Goal: Understand process/instructions: Learn how to perform a task or action

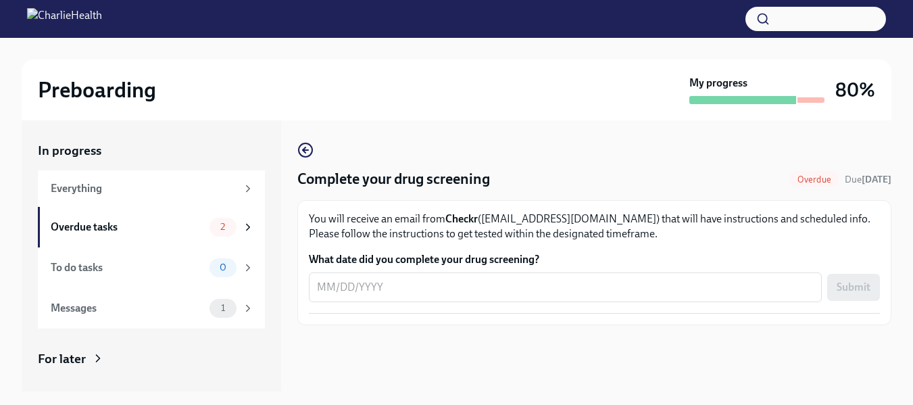
scroll to position [23, 0]
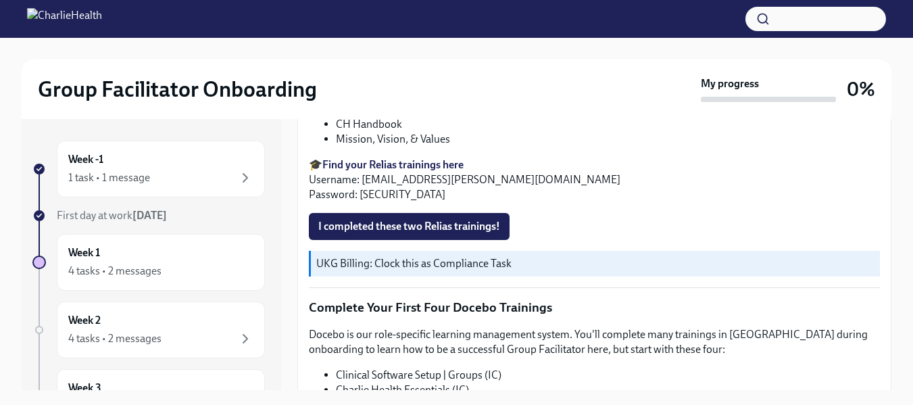
scroll to position [1623, 0]
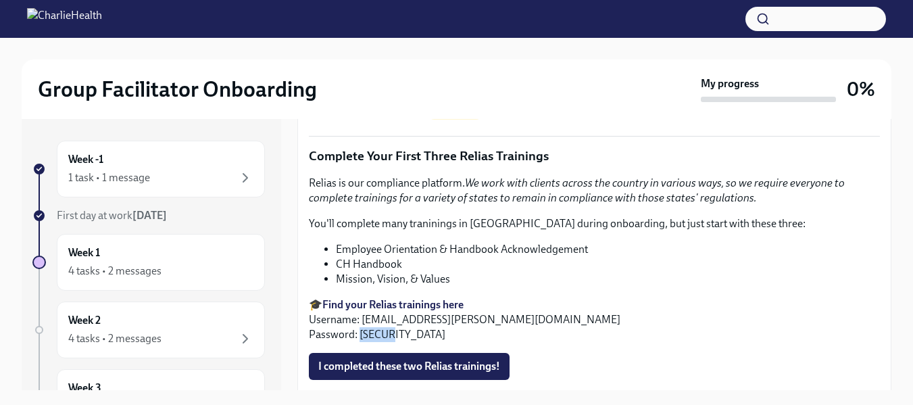
drag, startPoint x: 392, startPoint y: 314, endPoint x: 358, endPoint y: 314, distance: 33.8
click at [358, 314] on p "🎓 Find your Relias trainings here Username: hyrum.willard@charliehealth.com Pas…" at bounding box center [594, 319] width 571 height 45
copy p "ch1234"
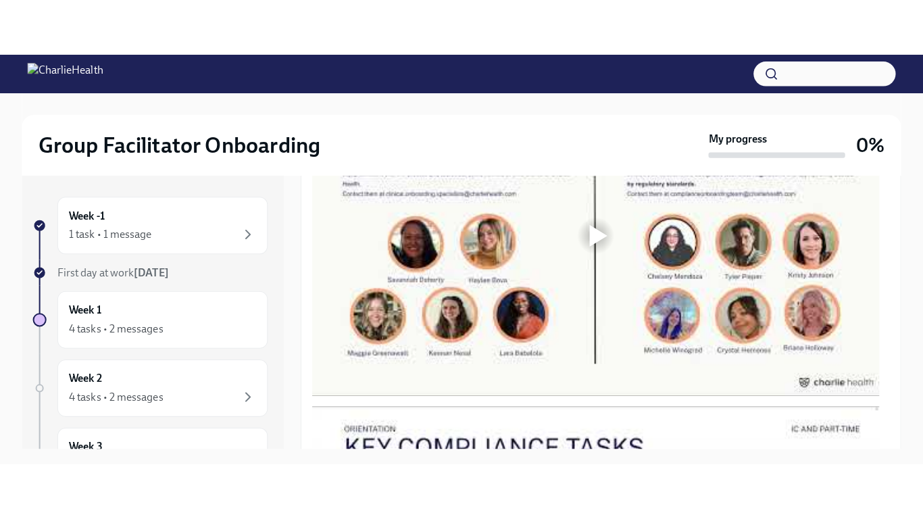
scroll to position [811, 0]
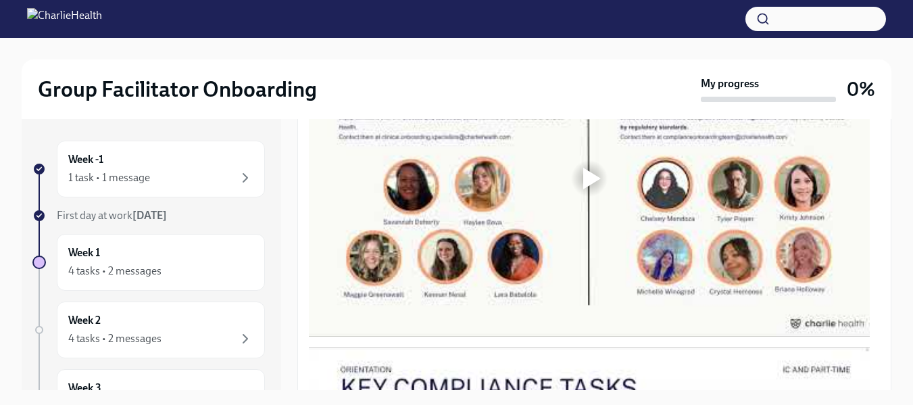
click at [576, 158] on div at bounding box center [589, 178] width 43 height 43
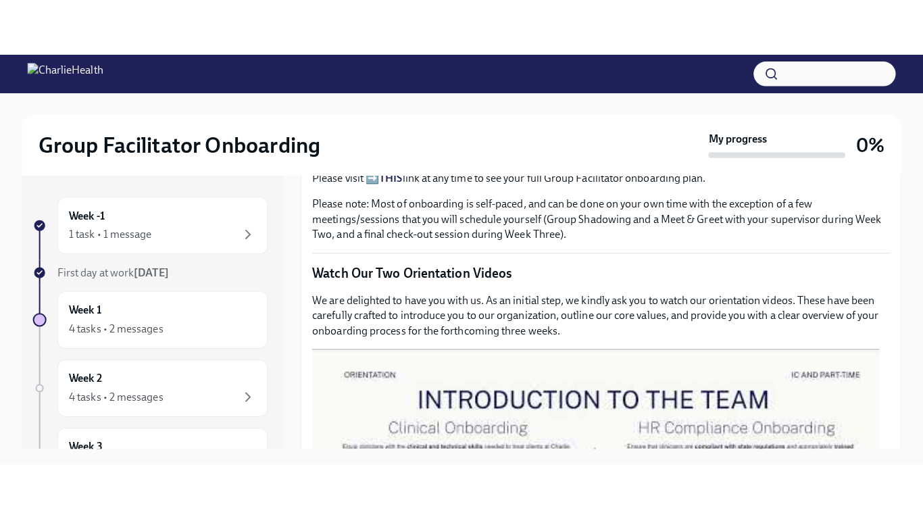
scroll to position [744, 0]
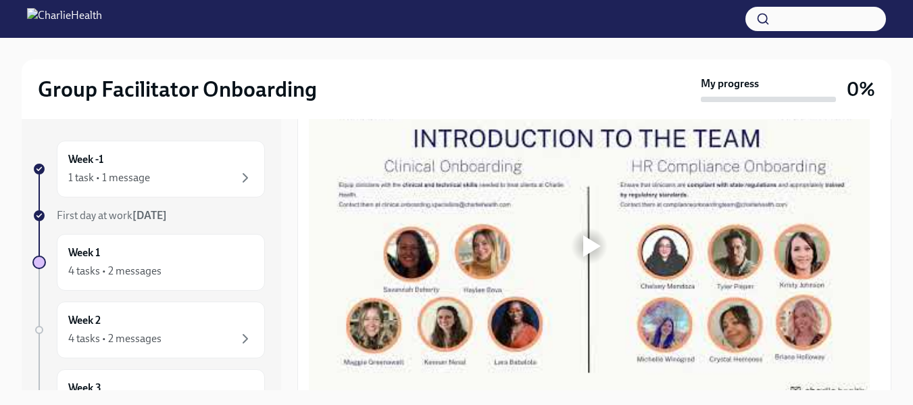
click at [573, 226] on div at bounding box center [589, 245] width 43 height 43
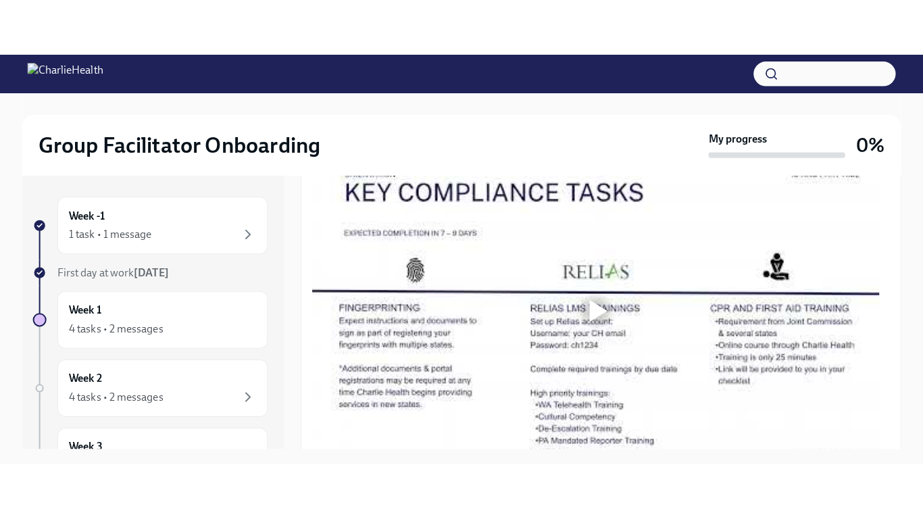
scroll to position [1082, 0]
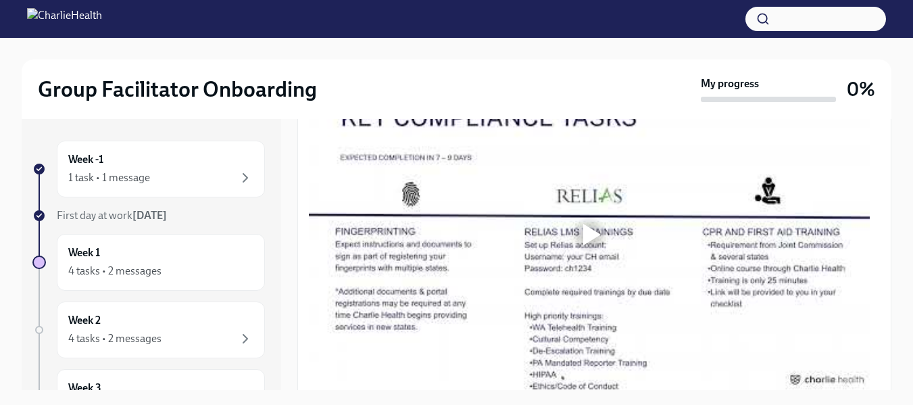
click at [583, 230] on div at bounding box center [592, 235] width 18 height 22
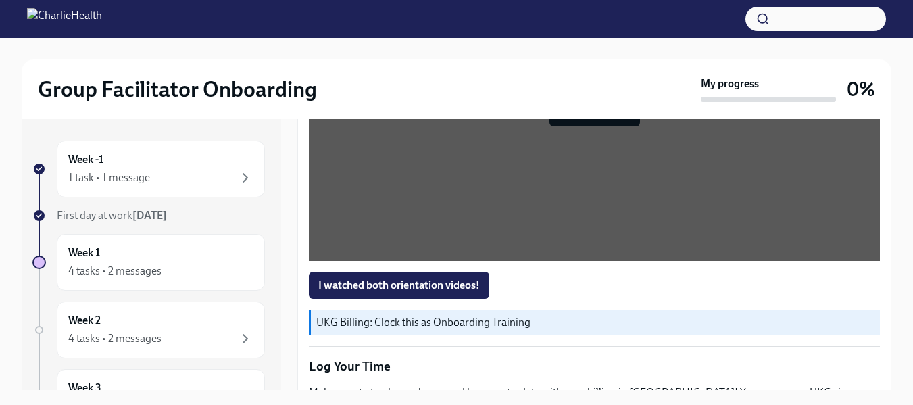
scroll to position [1217, 0]
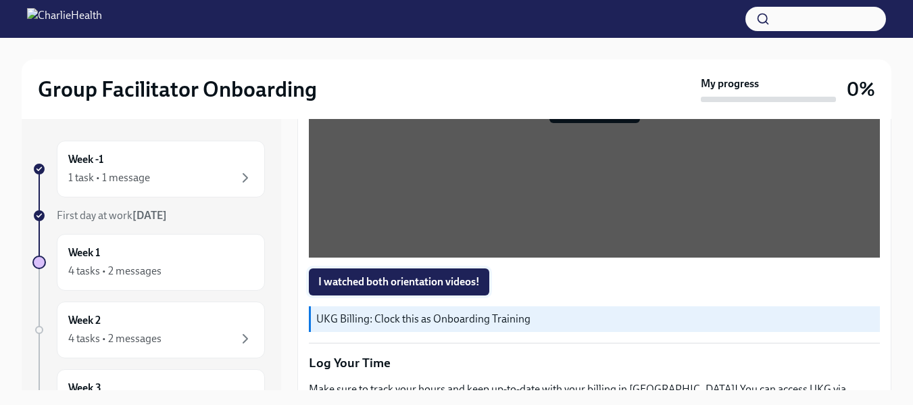
click at [425, 275] on span "I watched both orientation videos!" at bounding box center [399, 282] width 162 height 14
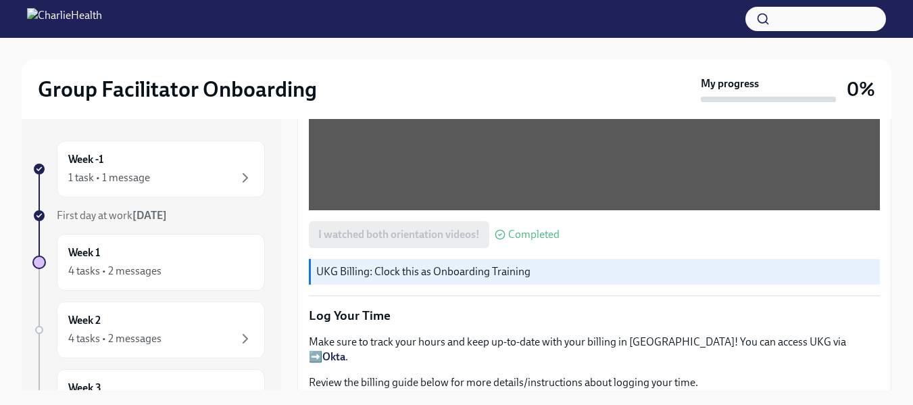
scroll to position [1284, 0]
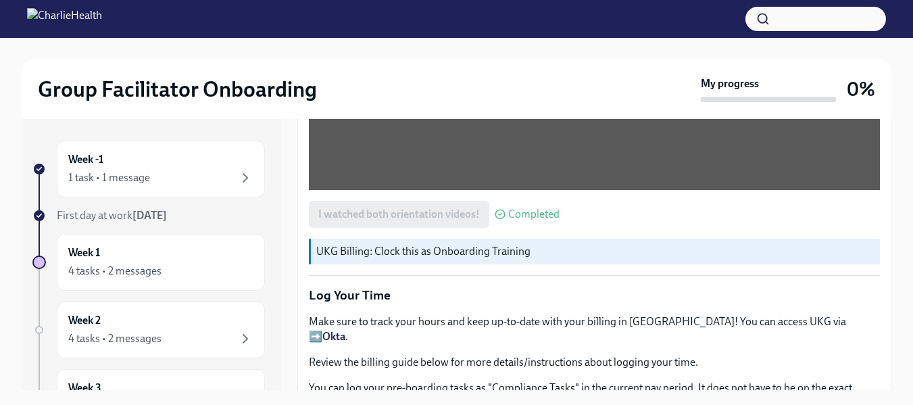
click at [379, 246] on p "UKG Billing: Clock this as Onboarding Training" at bounding box center [595, 251] width 558 height 15
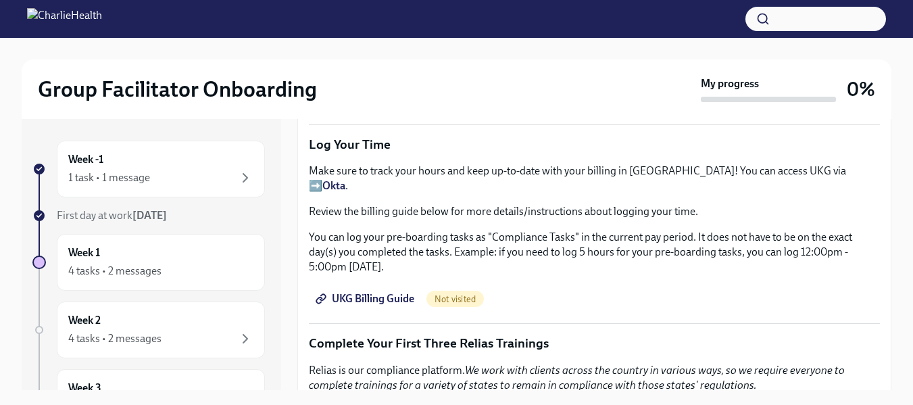
scroll to position [1420, 0]
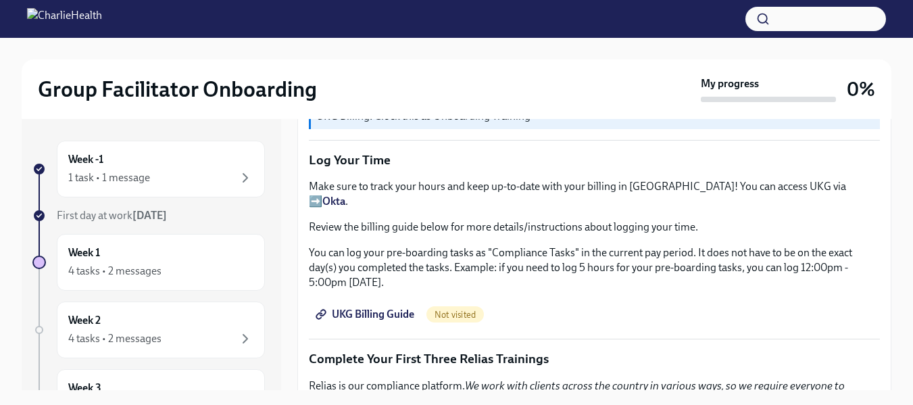
click at [360, 308] on span "UKG Billing Guide" at bounding box center [366, 315] width 96 height 14
